Goal: Information Seeking & Learning: Learn about a topic

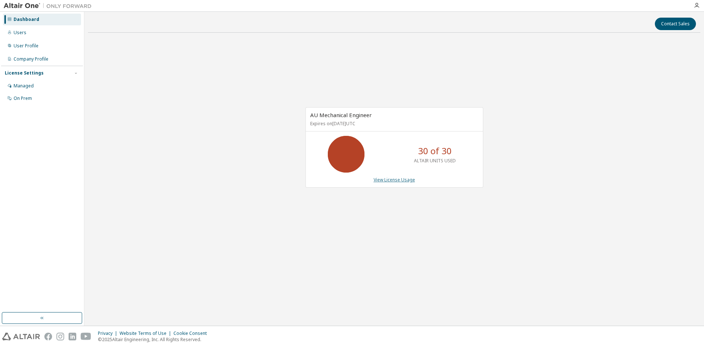
click at [388, 179] on link "View License Usage" at bounding box center [394, 179] width 41 height 6
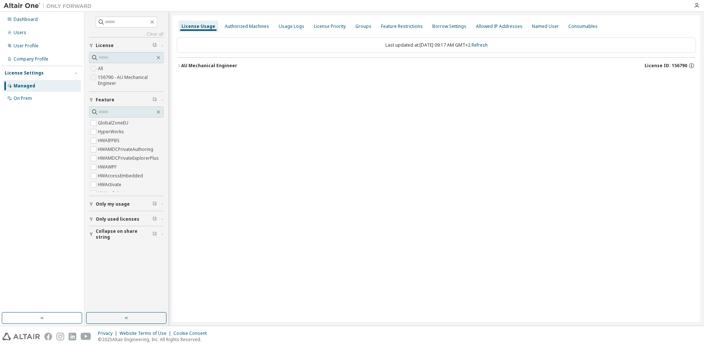
click at [179, 66] on icon "button" at bounding box center [179, 65] width 4 height 4
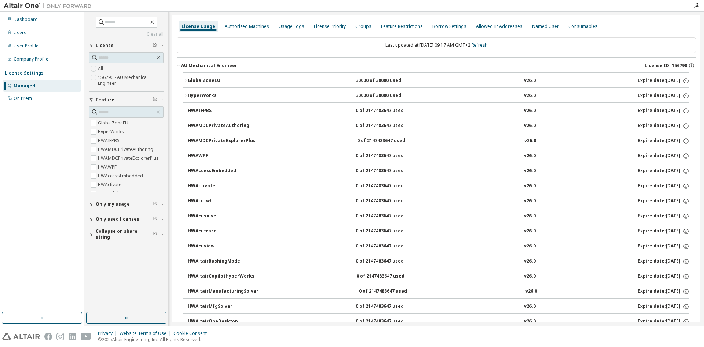
click at [187, 95] on icon "button" at bounding box center [185, 96] width 4 height 4
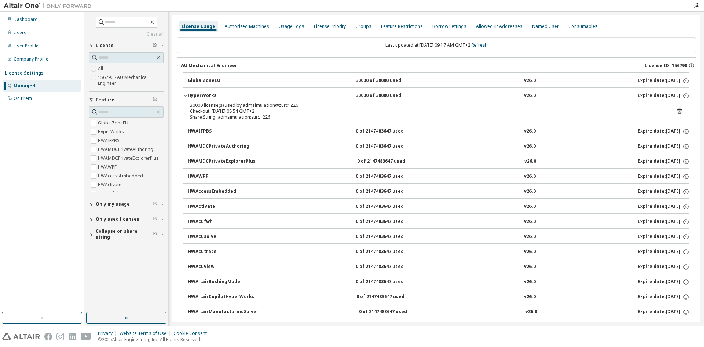
click at [185, 78] on button "GlobalZoneEU 30000 of 30000 used v26.0 Expire date: [DATE]" at bounding box center [436, 81] width 506 height 16
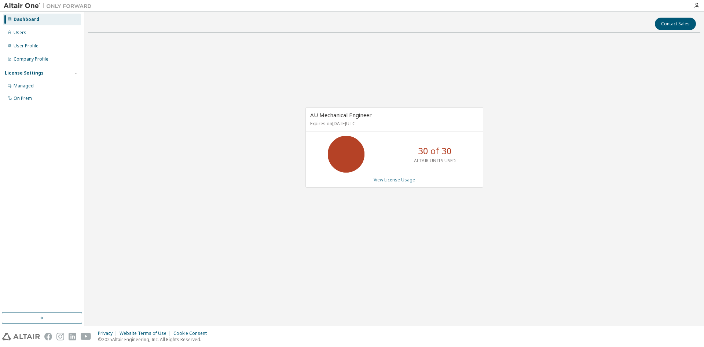
click at [388, 180] on link "View License Usage" at bounding box center [394, 179] width 41 height 6
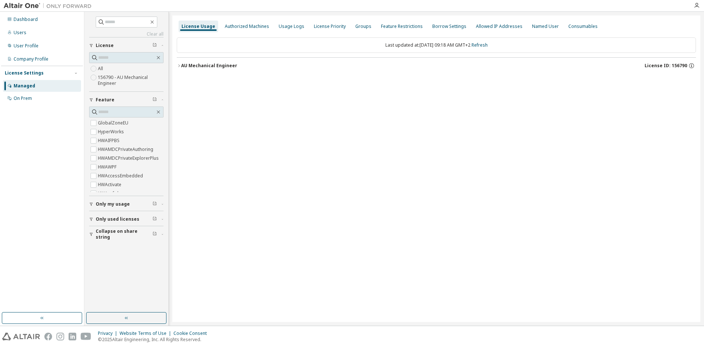
click at [180, 67] on icon "button" at bounding box center [179, 65] width 4 height 4
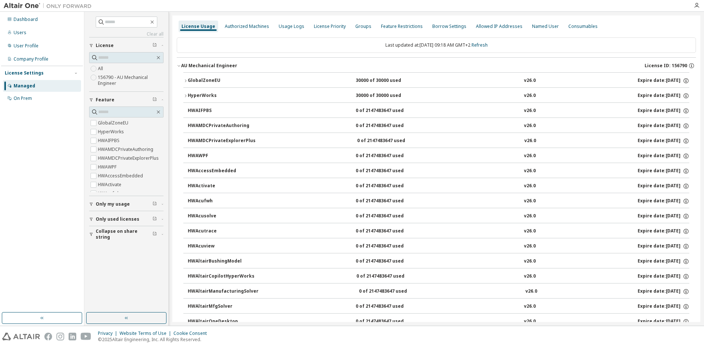
click at [184, 95] on icon "button" at bounding box center [185, 96] width 4 height 4
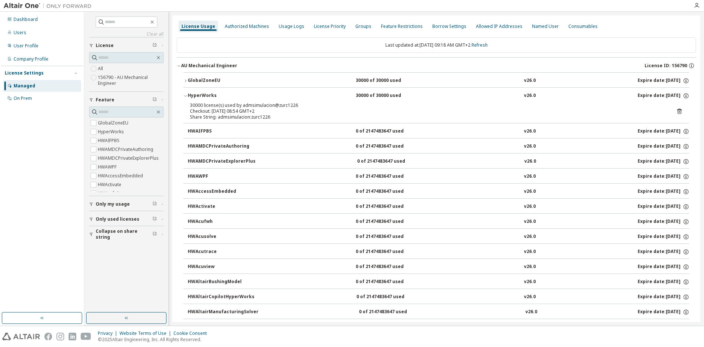
click at [676, 112] on icon at bounding box center [679, 111] width 7 height 7
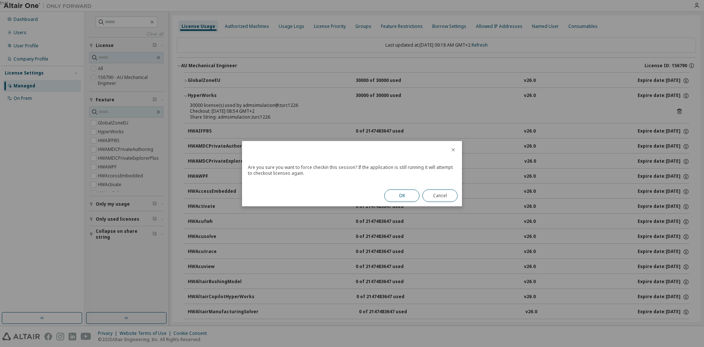
click at [411, 196] on button "OK" at bounding box center [401, 195] width 35 height 12
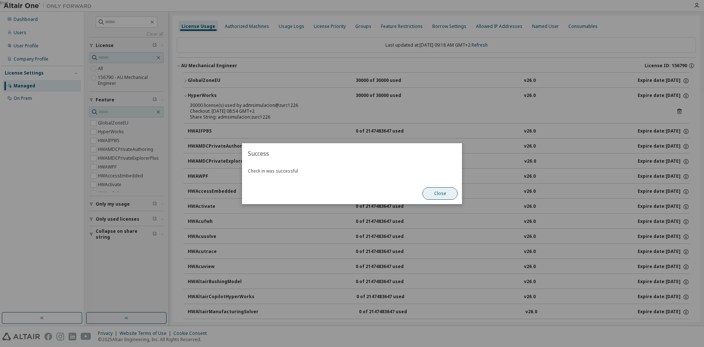
click at [438, 195] on button "Close" at bounding box center [440, 193] width 35 height 12
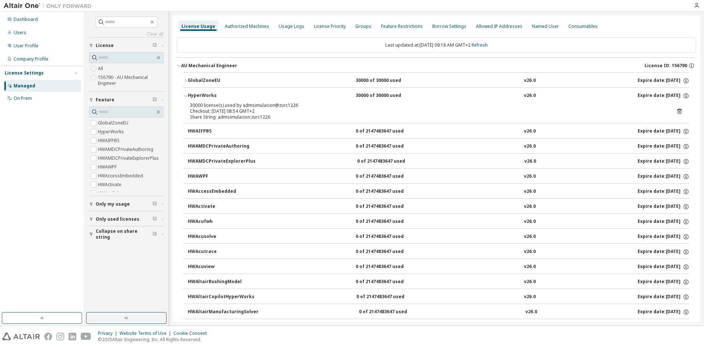
click at [219, 76] on button "GlobalZoneEU 30000 of 30000 used v26.0 Expire date: [DATE]" at bounding box center [436, 81] width 506 height 16
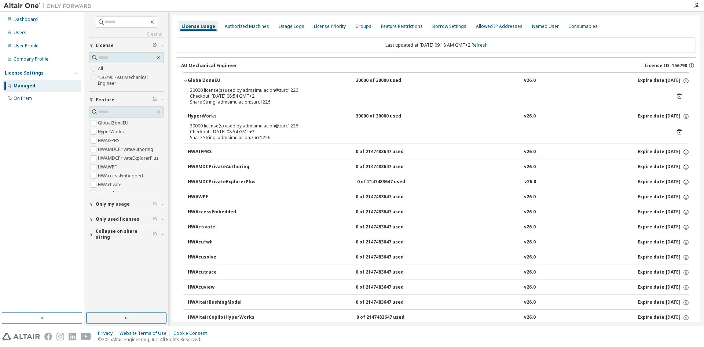
click at [676, 96] on icon at bounding box center [679, 96] width 7 height 7
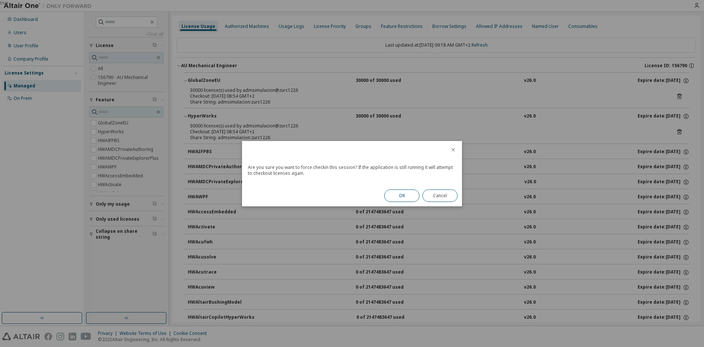
click at [406, 197] on button "OK" at bounding box center [401, 195] width 35 height 12
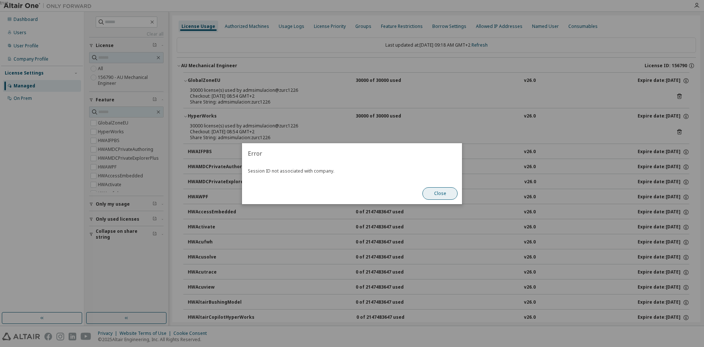
click at [434, 194] on button "Close" at bounding box center [440, 193] width 35 height 12
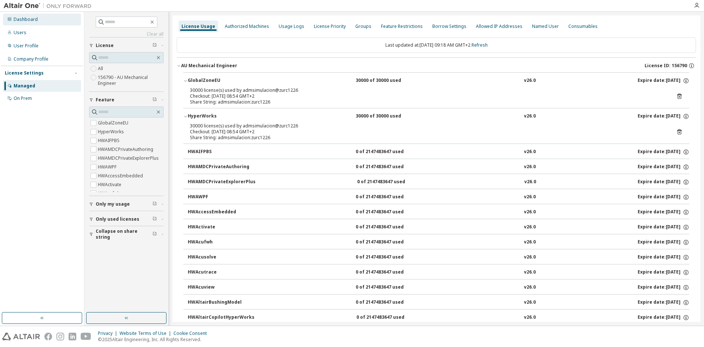
click at [30, 18] on div "Dashboard" at bounding box center [26, 20] width 24 height 6
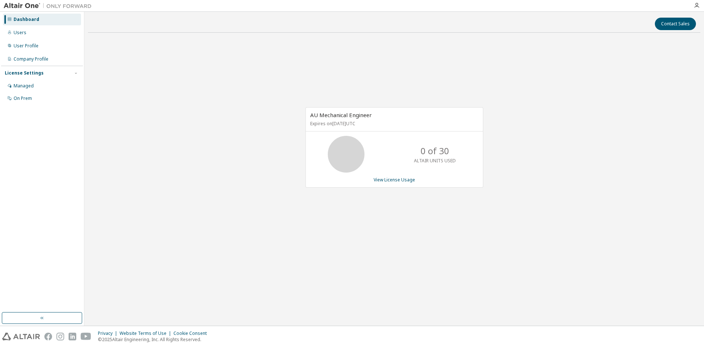
click at [13, 4] on img at bounding box center [50, 5] width 92 height 7
click at [18, 6] on img at bounding box center [50, 5] width 92 height 7
click at [696, 7] on icon "button" at bounding box center [697, 6] width 6 height 6
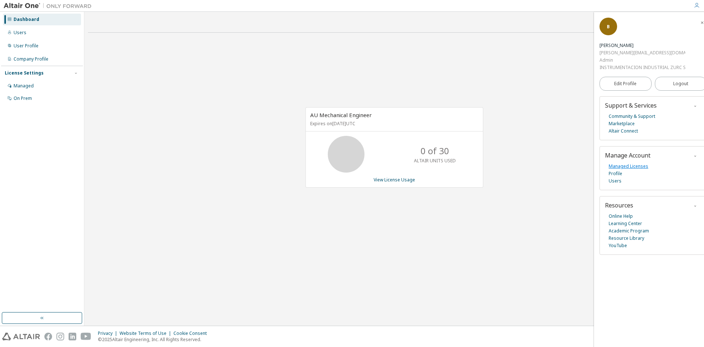
click at [632, 165] on link "Managed Licenses" at bounding box center [629, 166] width 40 height 7
click at [392, 180] on link "View License Usage" at bounding box center [394, 179] width 41 height 6
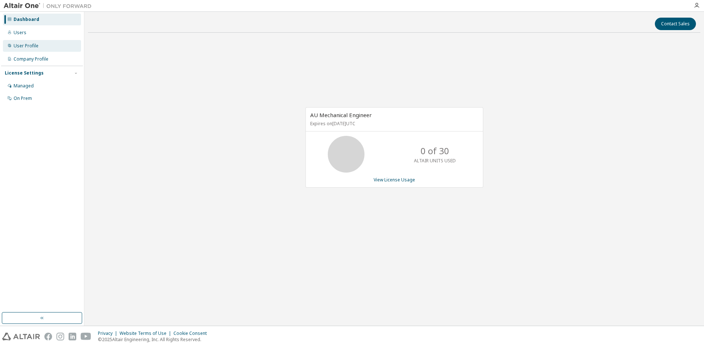
click at [28, 45] on div "User Profile" at bounding box center [26, 46] width 25 height 6
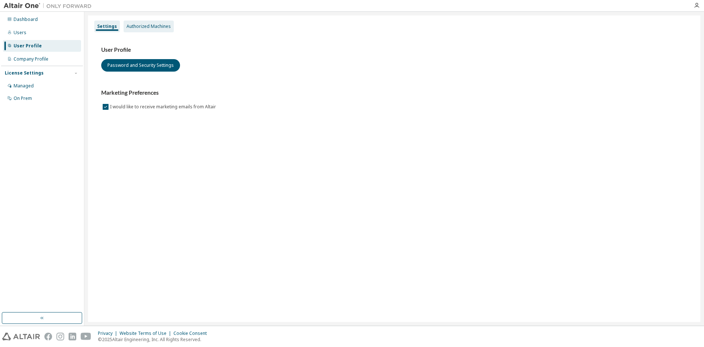
click at [134, 26] on div "Authorized Machines" at bounding box center [149, 26] width 44 height 6
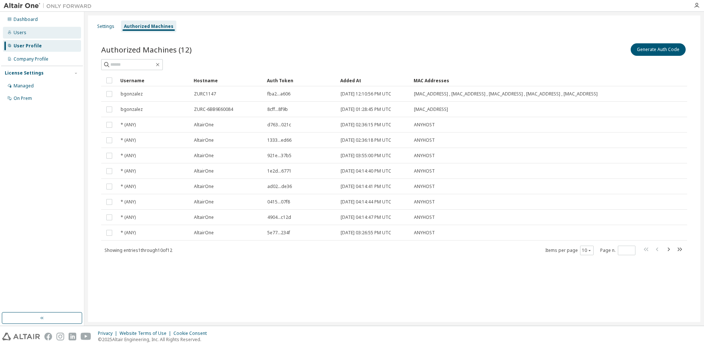
click at [21, 28] on div "Users" at bounding box center [42, 33] width 78 height 12
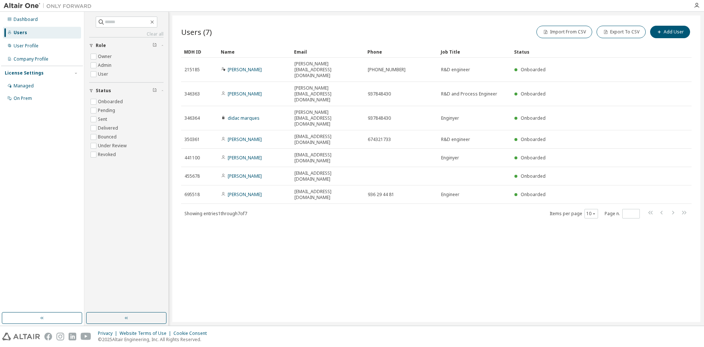
click at [12, 9] on img at bounding box center [50, 5] width 92 height 7
click at [22, 17] on div "Dashboard" at bounding box center [26, 20] width 24 height 6
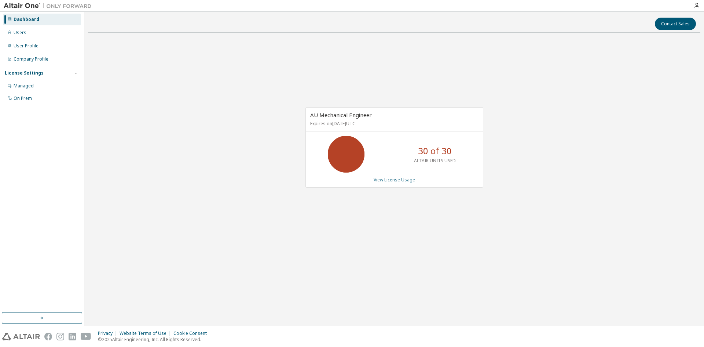
click at [390, 179] on link "View License Usage" at bounding box center [394, 179] width 41 height 6
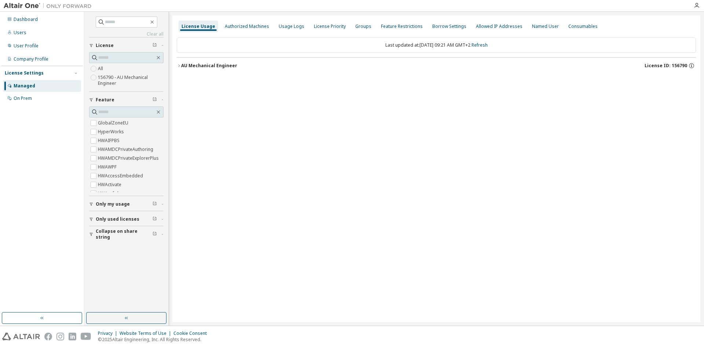
click at [179, 66] on icon "button" at bounding box center [179, 65] width 4 height 4
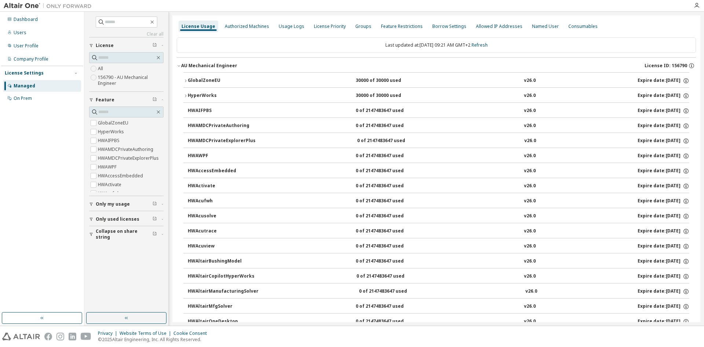
click at [187, 96] on icon "button" at bounding box center [185, 96] width 4 height 4
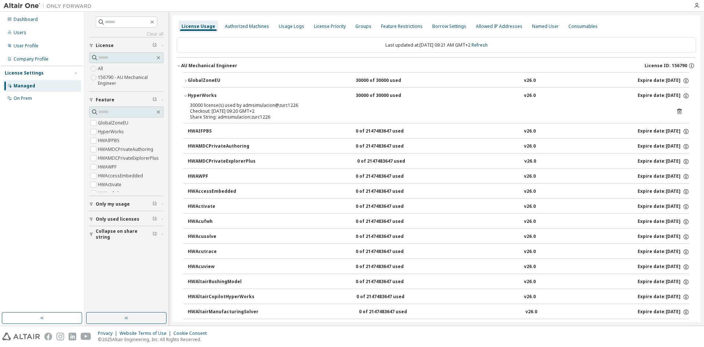
click at [186, 79] on button "GlobalZoneEU 30000 of 30000 used v26.0 Expire date: [DATE]" at bounding box center [436, 81] width 506 height 16
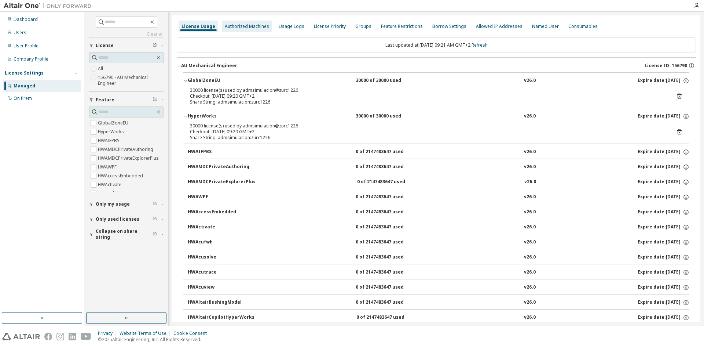
click at [253, 27] on div "Authorized Machines" at bounding box center [247, 26] width 44 height 6
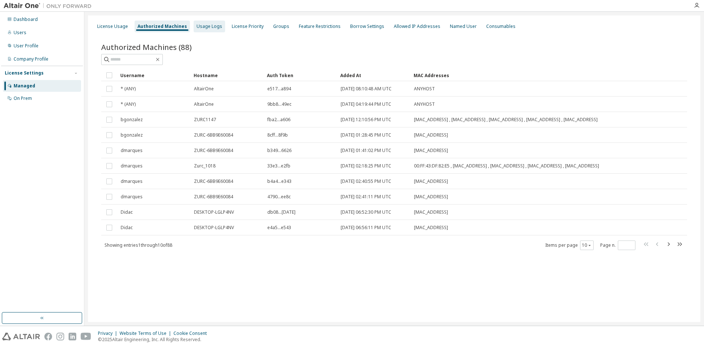
click at [206, 29] on div "Usage Logs" at bounding box center [210, 26] width 26 height 6
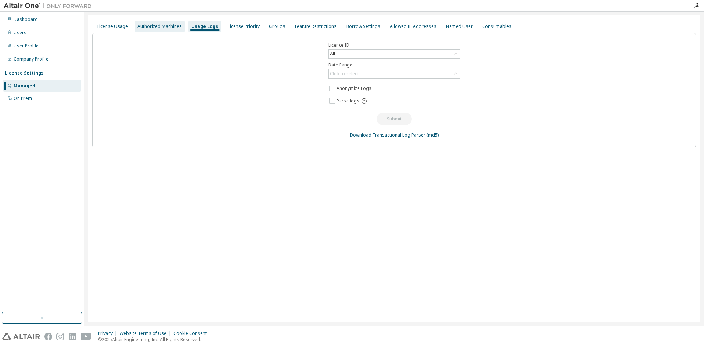
click at [169, 25] on div "Authorized Machines" at bounding box center [160, 26] width 44 height 6
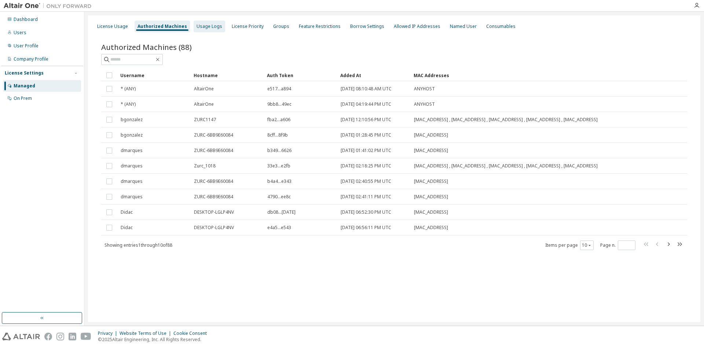
click at [215, 24] on div "Usage Logs" at bounding box center [210, 26] width 26 height 6
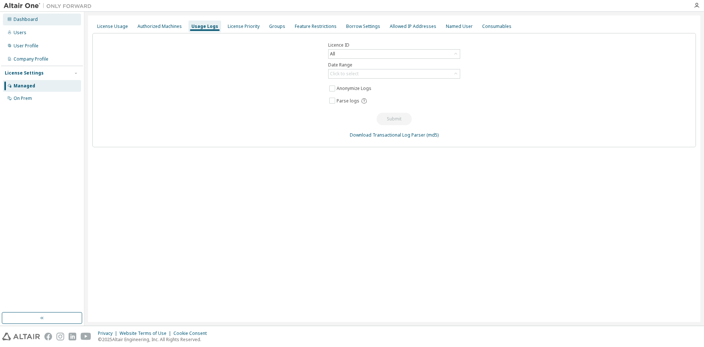
click at [30, 20] on div "Dashboard" at bounding box center [26, 20] width 24 height 6
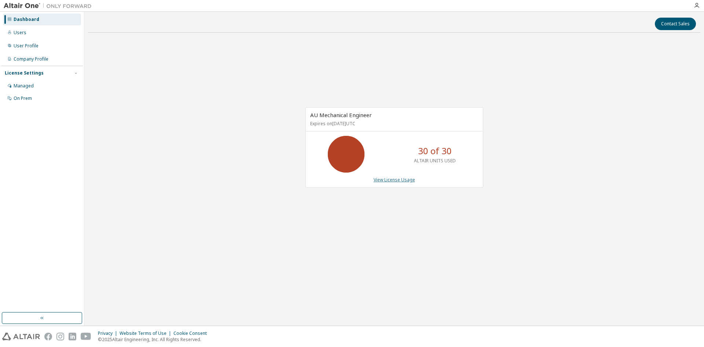
click at [393, 180] on link "View License Usage" at bounding box center [394, 179] width 41 height 6
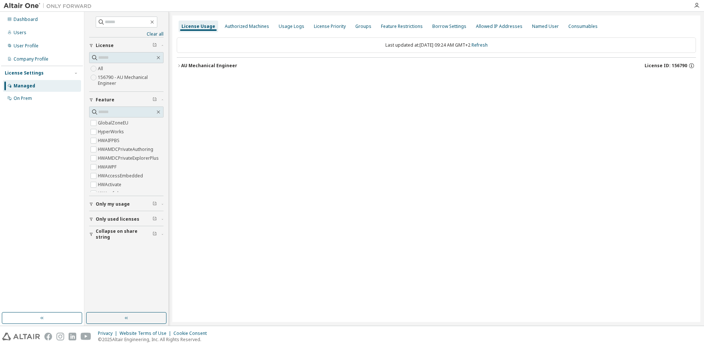
drag, startPoint x: 176, startPoint y: 65, endPoint x: 179, endPoint y: 66, distance: 4.0
click at [178, 65] on div "License Usage Authorized Machines Usage Logs License Priority Groups Feature Re…" at bounding box center [436, 168] width 528 height 306
click at [180, 67] on icon "button" at bounding box center [179, 65] width 4 height 4
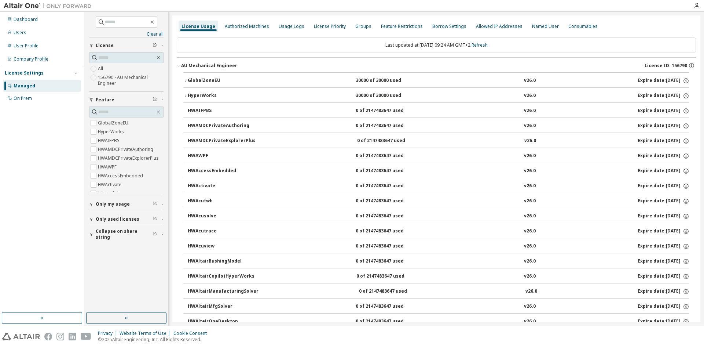
click at [92, 219] on icon "button" at bounding box center [91, 219] width 4 height 4
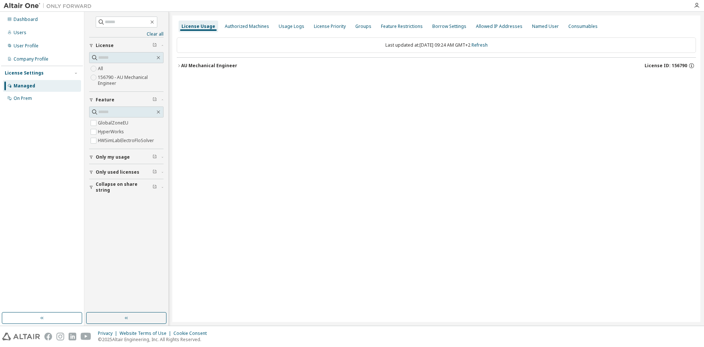
click at [176, 67] on div "License Usage Authorized Machines Usage Logs License Priority Groups Feature Re…" at bounding box center [436, 168] width 528 height 306
click at [179, 67] on icon "button" at bounding box center [179, 65] width 4 height 4
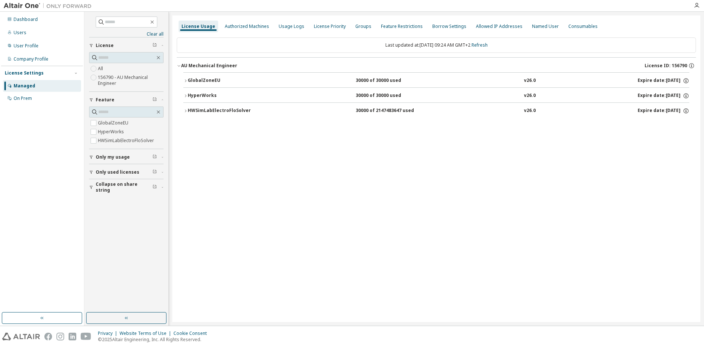
click at [186, 112] on icon "button" at bounding box center [185, 111] width 4 height 4
click at [185, 96] on icon "button" at bounding box center [185, 96] width 4 height 4
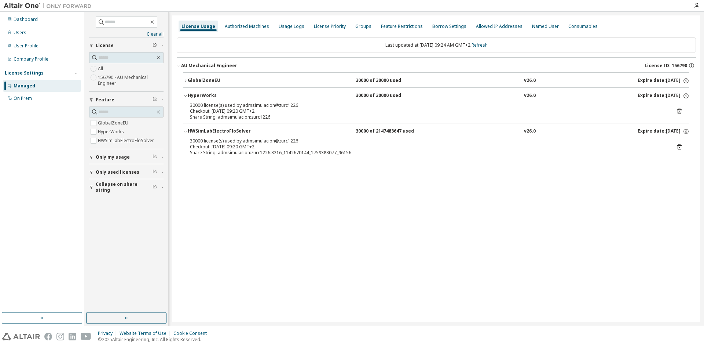
click at [187, 83] on button "GlobalZoneEU 30000 of 30000 used v26.0 Expire date: [DATE]" at bounding box center [436, 81] width 506 height 16
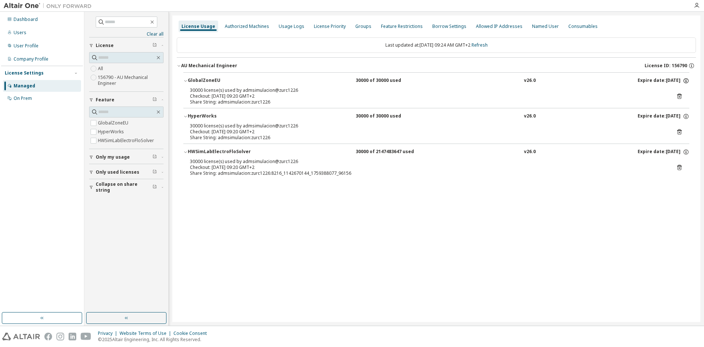
click at [687, 80] on icon "button" at bounding box center [686, 80] width 7 height 7
click at [680, 98] on icon at bounding box center [679, 96] width 7 height 7
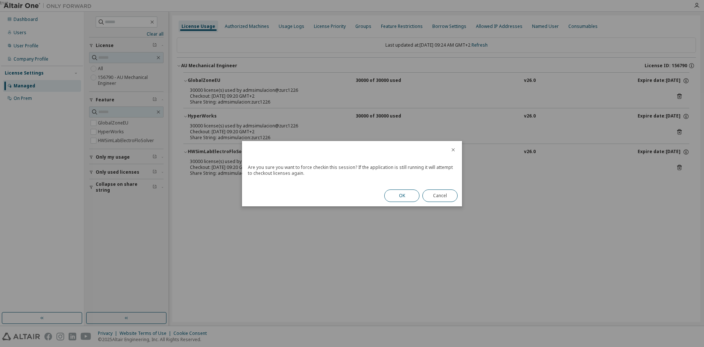
click at [406, 196] on button "OK" at bounding box center [401, 195] width 35 height 12
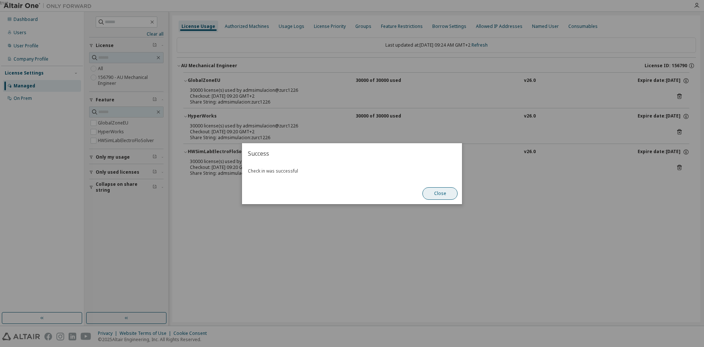
click at [448, 192] on button "Close" at bounding box center [440, 193] width 35 height 12
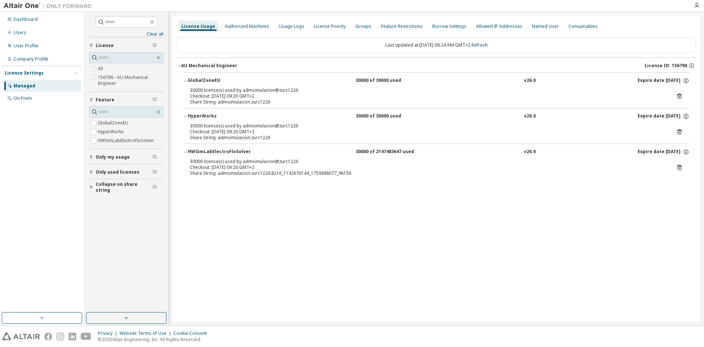
click at [680, 130] on icon at bounding box center [680, 132] width 4 height 6
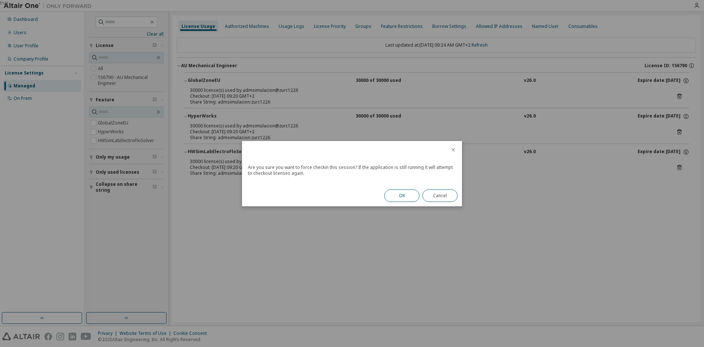
click at [414, 193] on button "OK" at bounding box center [401, 195] width 35 height 12
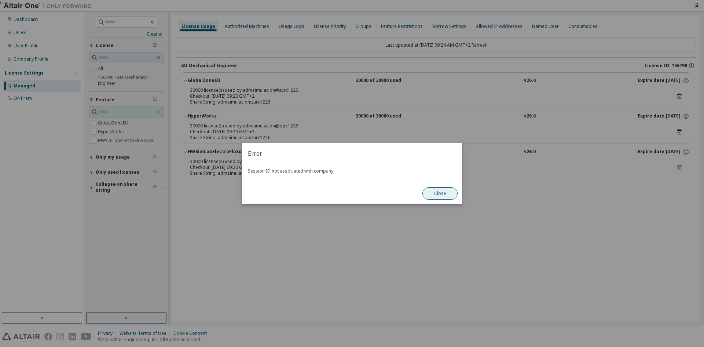
click at [435, 191] on button "Close" at bounding box center [440, 193] width 35 height 12
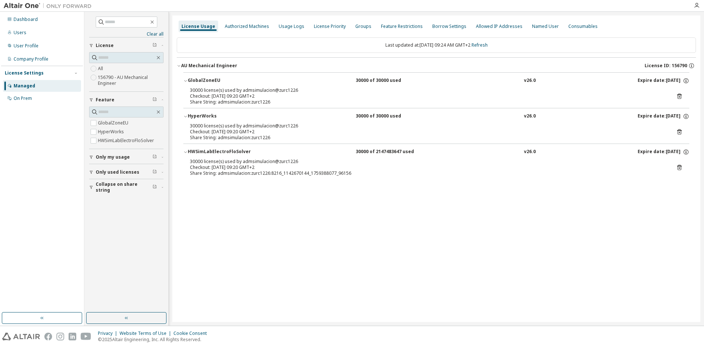
click at [679, 167] on icon at bounding box center [679, 167] width 7 height 7
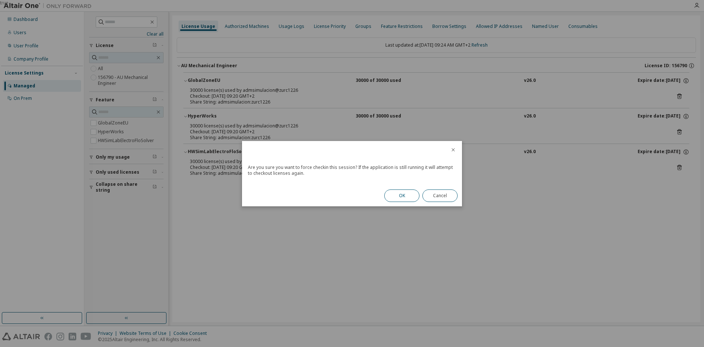
click at [411, 197] on button "OK" at bounding box center [401, 195] width 35 height 12
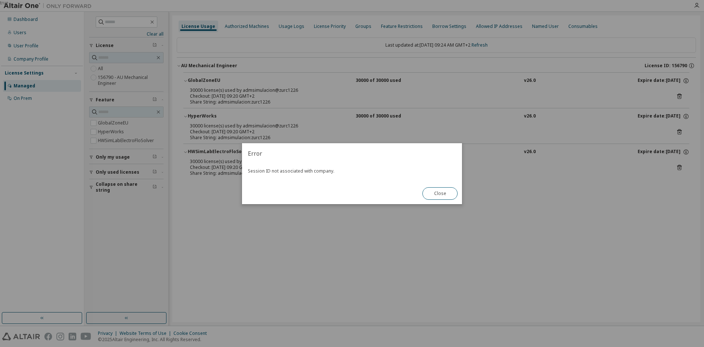
click at [445, 194] on button "Close" at bounding box center [440, 193] width 35 height 12
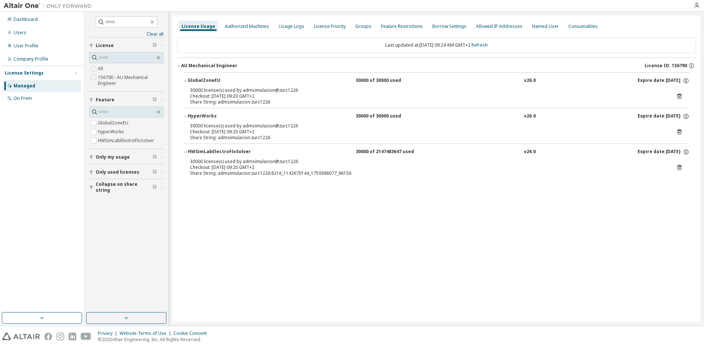
click at [105, 71] on div "All 156790 - AU Mechanical Engineer" at bounding box center [126, 75] width 74 height 23
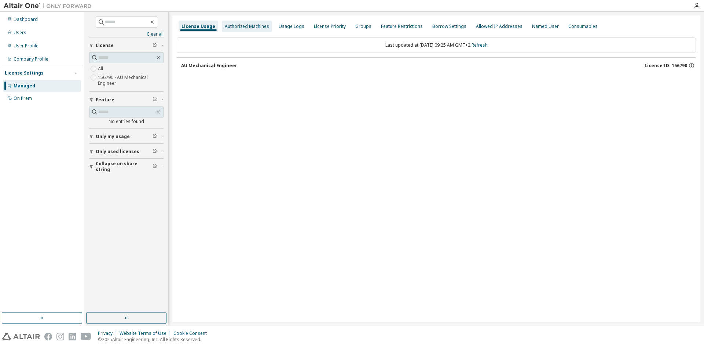
click at [243, 30] on div "Authorized Machines" at bounding box center [247, 27] width 50 height 12
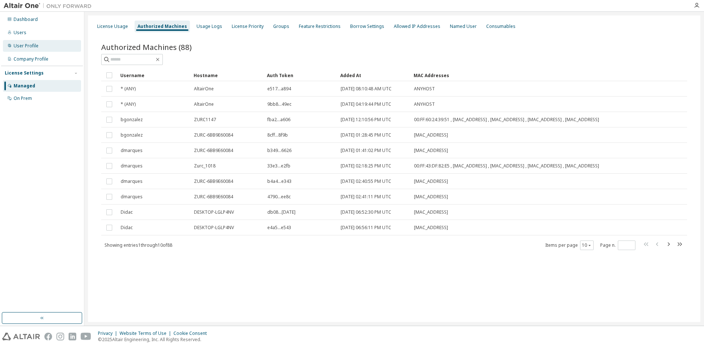
click at [40, 50] on div "User Profile" at bounding box center [42, 46] width 78 height 12
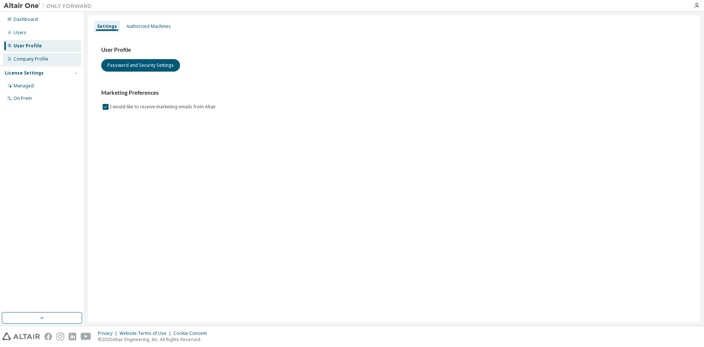
click at [40, 60] on div "Company Profile" at bounding box center [31, 59] width 35 height 6
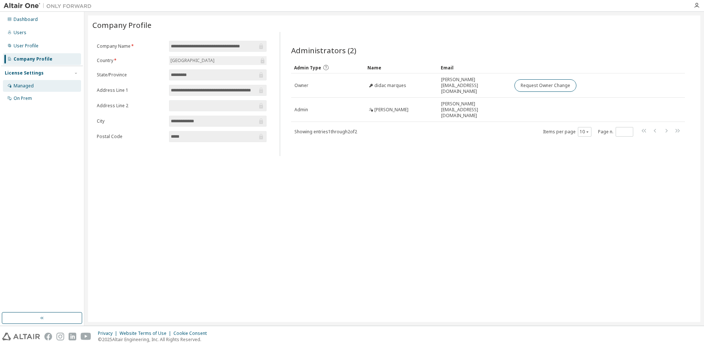
click at [12, 86] on div "Managed" at bounding box center [42, 86] width 78 height 12
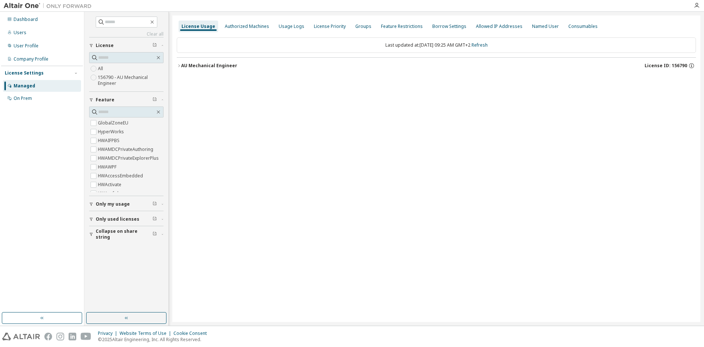
click at [179, 66] on icon "button" at bounding box center [179, 65] width 4 height 4
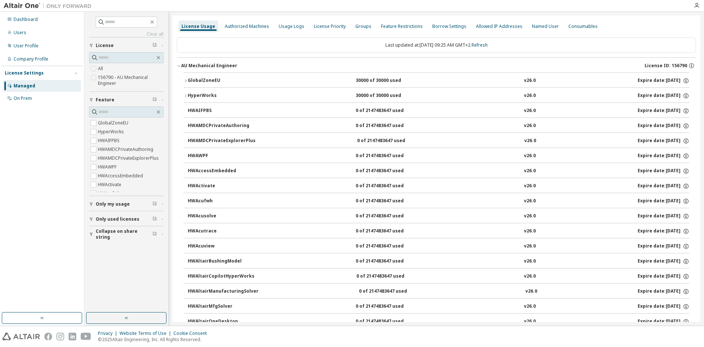
click at [186, 81] on icon "button" at bounding box center [185, 81] width 4 height 4
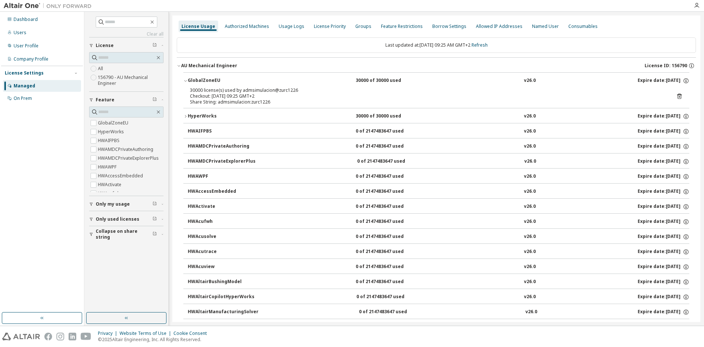
click at [186, 116] on icon "button" at bounding box center [185, 116] width 1 height 3
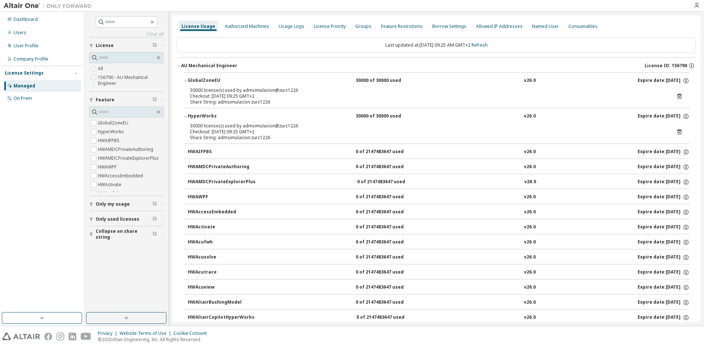
click at [187, 119] on button "HyperWorks 30000 of 30000 used v26.0 Expire date: [DATE]" at bounding box center [436, 116] width 506 height 16
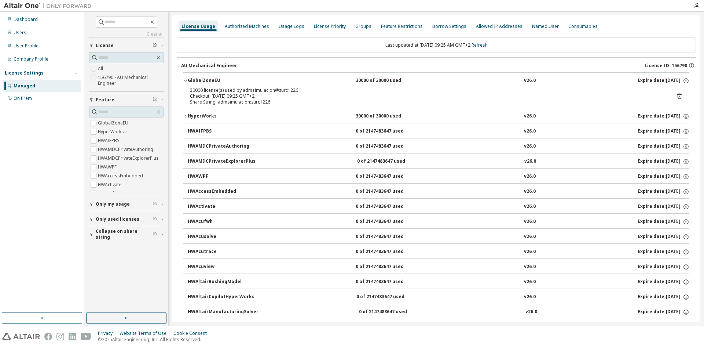
click at [185, 81] on icon "button" at bounding box center [185, 81] width 4 height 4
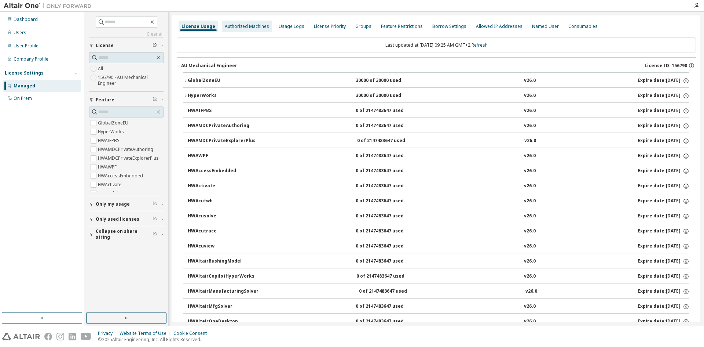
click at [242, 23] on div "Authorized Machines" at bounding box center [247, 26] width 44 height 6
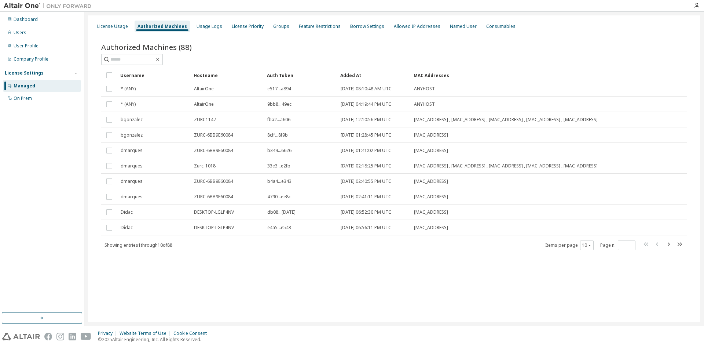
click at [202, 32] on div "License Usage Authorized Machines Usage Logs License Priority Groups Feature Re…" at bounding box center [394, 26] width 604 height 13
click at [201, 29] on div "Usage Logs" at bounding box center [210, 26] width 26 height 6
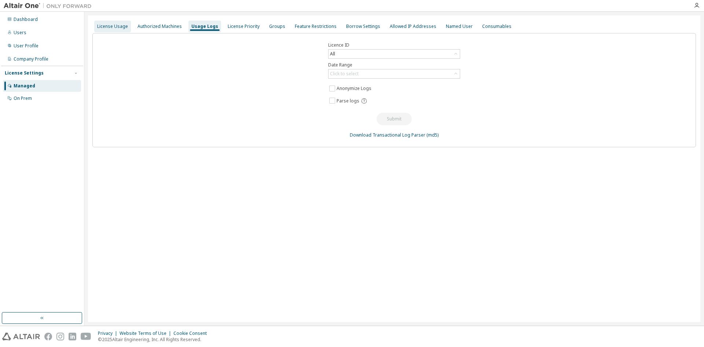
click at [110, 23] on div "License Usage" at bounding box center [112, 27] width 37 height 12
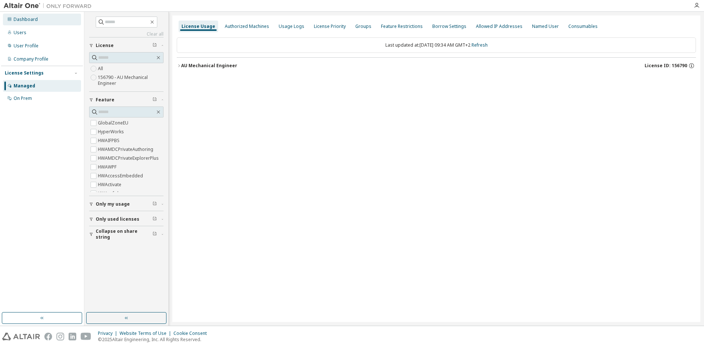
click at [21, 19] on div "Dashboard" at bounding box center [26, 20] width 24 height 6
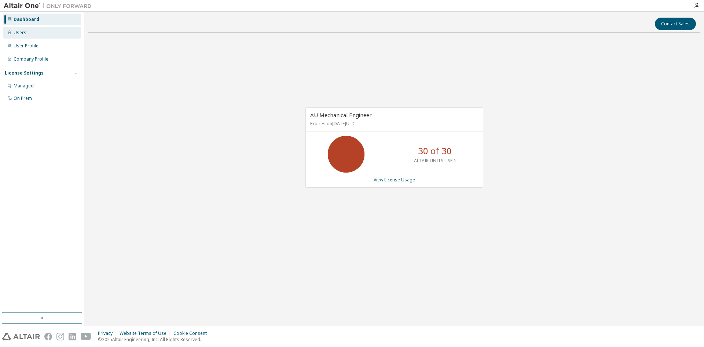
click at [28, 31] on div "Users" at bounding box center [42, 33] width 78 height 12
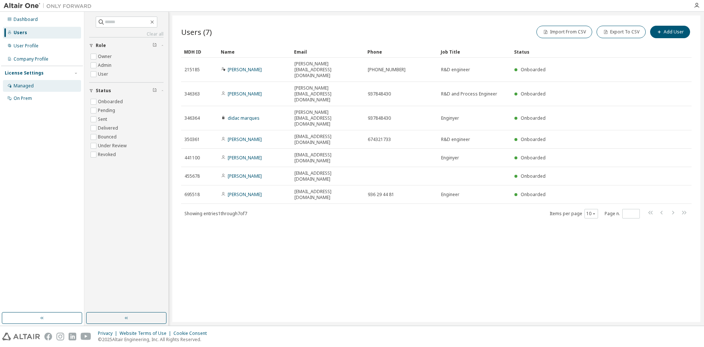
click at [30, 88] on div "Managed" at bounding box center [24, 86] width 20 height 6
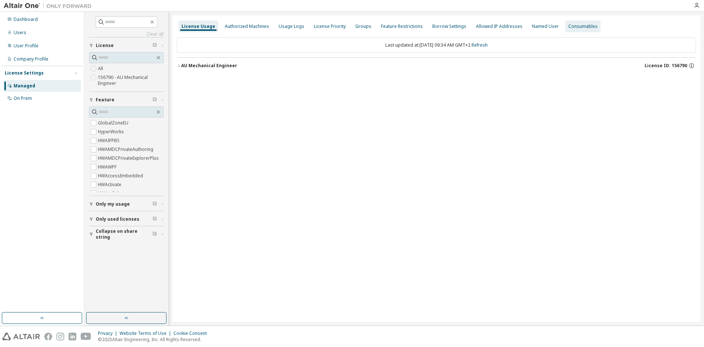
click at [575, 26] on div "Consumables" at bounding box center [583, 26] width 29 height 6
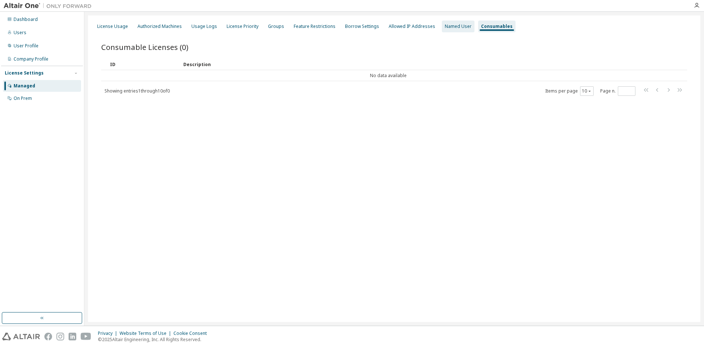
click at [448, 30] on div "Named User" at bounding box center [458, 27] width 33 height 12
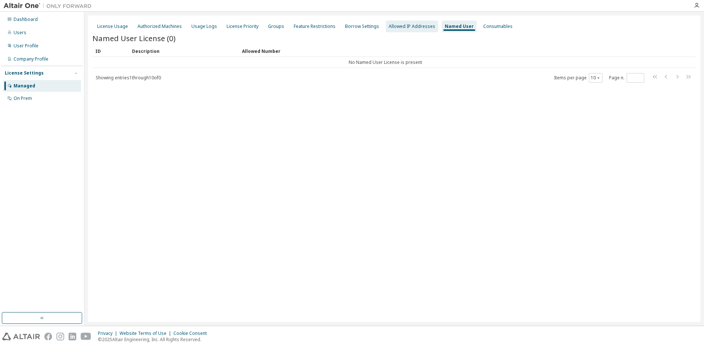
click at [401, 28] on div "Allowed IP Addresses" at bounding box center [412, 26] width 47 height 6
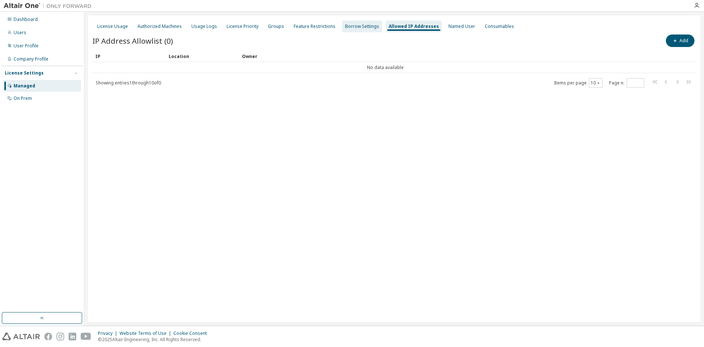
click at [360, 30] on div "Borrow Settings" at bounding box center [362, 27] width 40 height 12
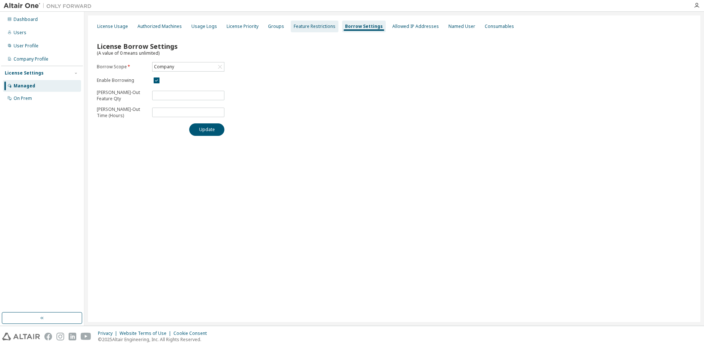
click at [309, 22] on div "Feature Restrictions" at bounding box center [315, 27] width 48 height 12
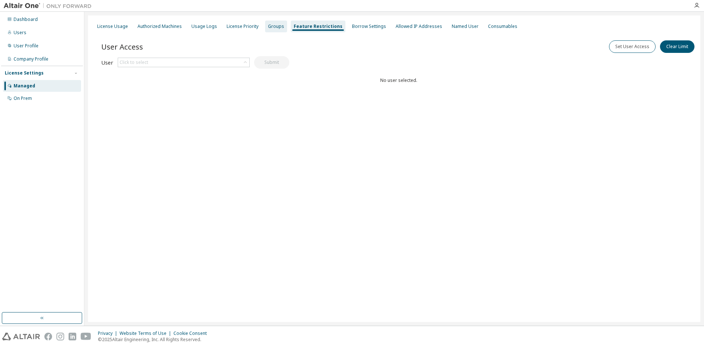
click at [268, 27] on div "Groups" at bounding box center [276, 26] width 16 height 6
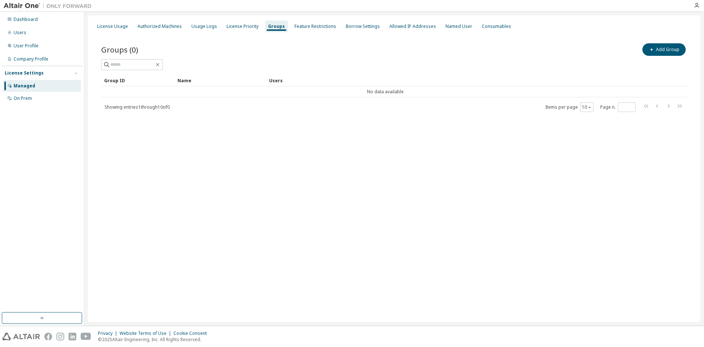
click at [235, 32] on div "License Usage Authorized Machines Usage Logs License Priority Groups Feature Re…" at bounding box center [394, 26] width 604 height 13
click at [235, 26] on div "License Priority" at bounding box center [243, 26] width 32 height 6
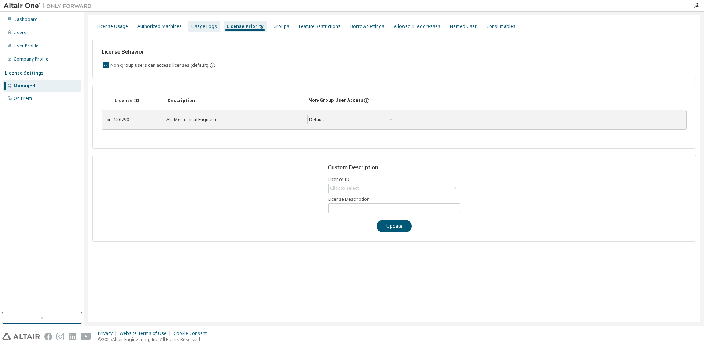
click at [201, 28] on div "Usage Logs" at bounding box center [204, 26] width 26 height 6
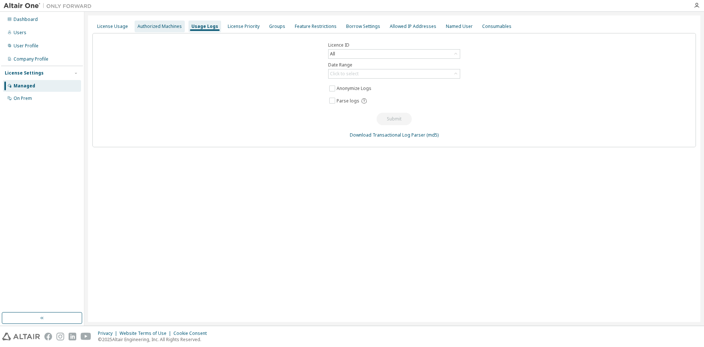
click at [175, 26] on div "Authorized Machines" at bounding box center [160, 26] width 44 height 6
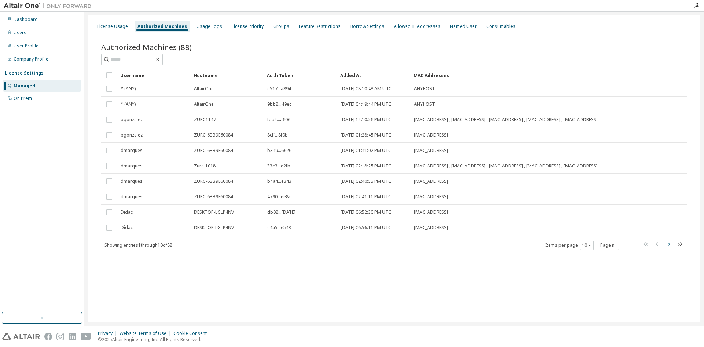
click at [669, 247] on icon "button" at bounding box center [668, 244] width 9 height 9
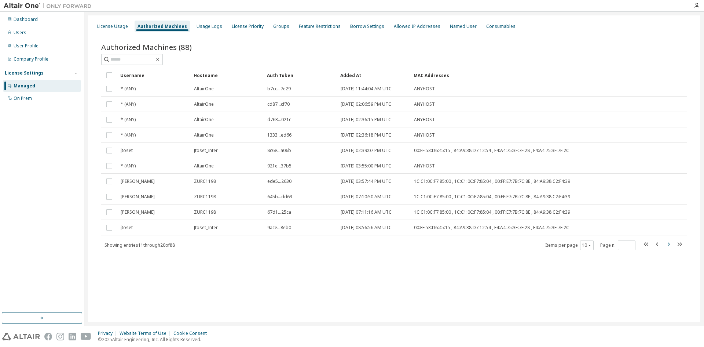
click at [669, 247] on icon "button" at bounding box center [668, 244] width 9 height 9
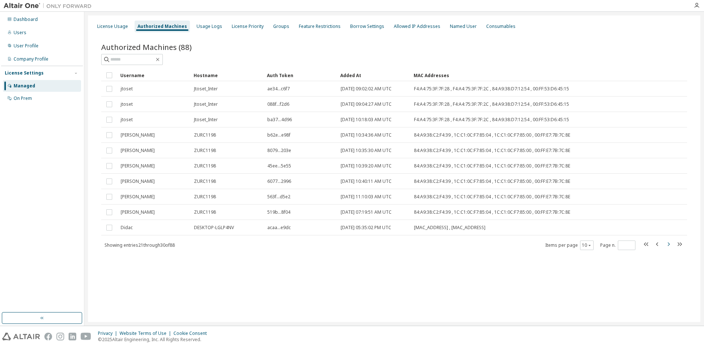
click at [669, 247] on icon "button" at bounding box center [668, 244] width 9 height 9
click at [669, 246] on icon "button" at bounding box center [668, 244] width 9 height 9
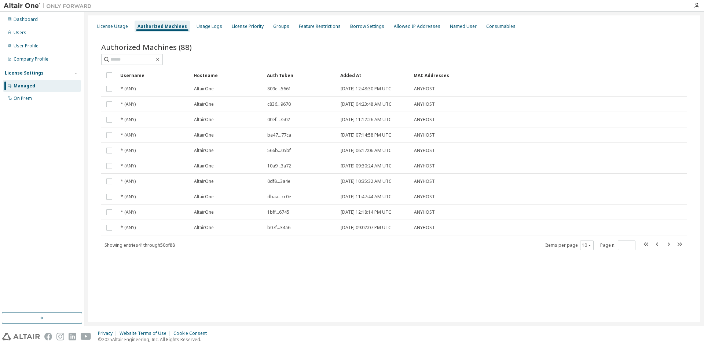
click at [668, 245] on icon "button" at bounding box center [668, 244] width 9 height 9
type input "*"
